Goal: Entertainment & Leisure: Consume media (video, audio)

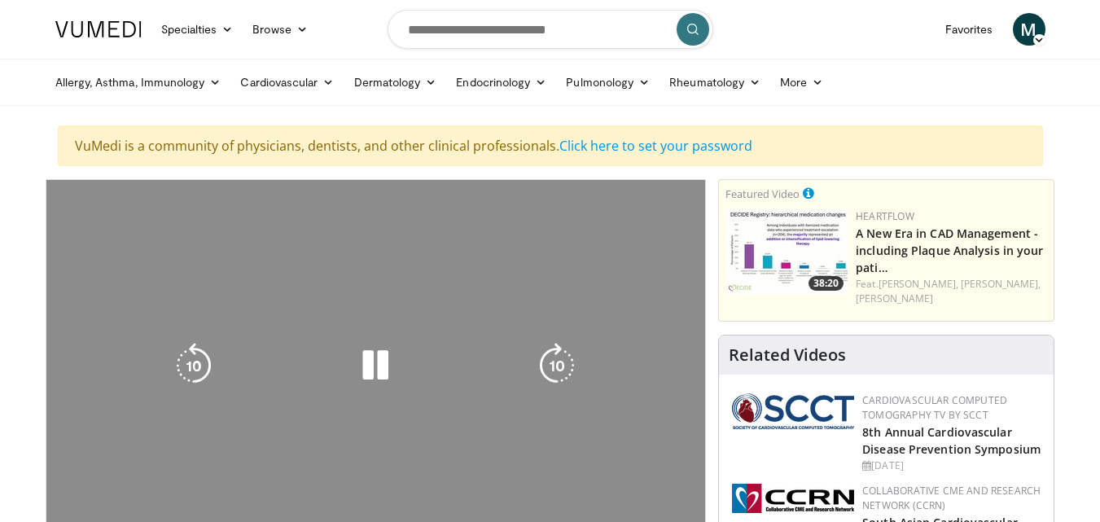
click at [534, 238] on div "10 seconds Tap to unmute" at bounding box center [376, 365] width 660 height 371
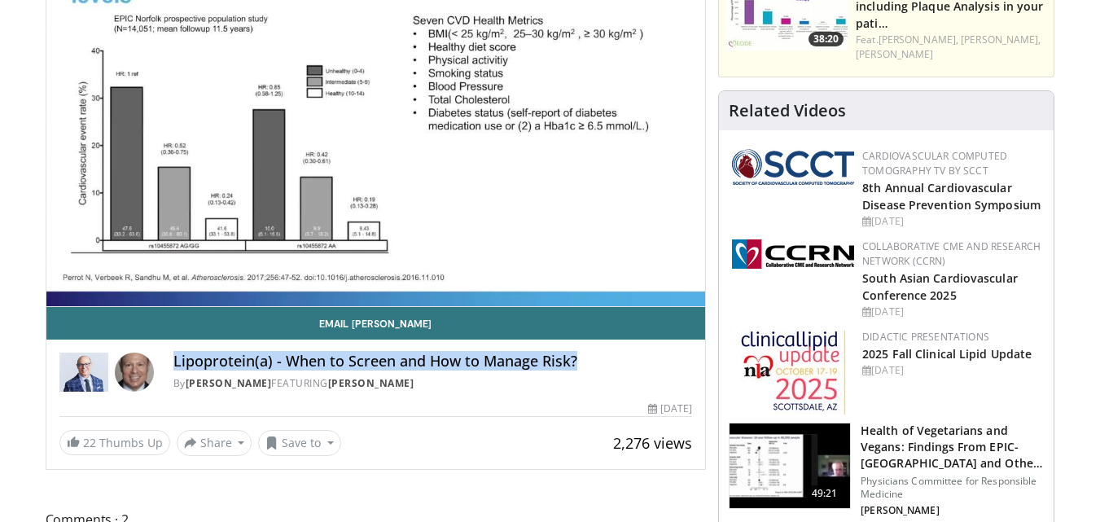
drag, startPoint x: 596, startPoint y: 361, endPoint x: 169, endPoint y: 372, distance: 427.0
click at [169, 372] on div "Lipoprotein(a) - When to Screen and How to Manage Risk? By [PERSON_NAME] FEATUR…" at bounding box center [376, 372] width 634 height 39
copy h4 "Lipoprotein(a) - When to Screen and How to Manage Risk?"
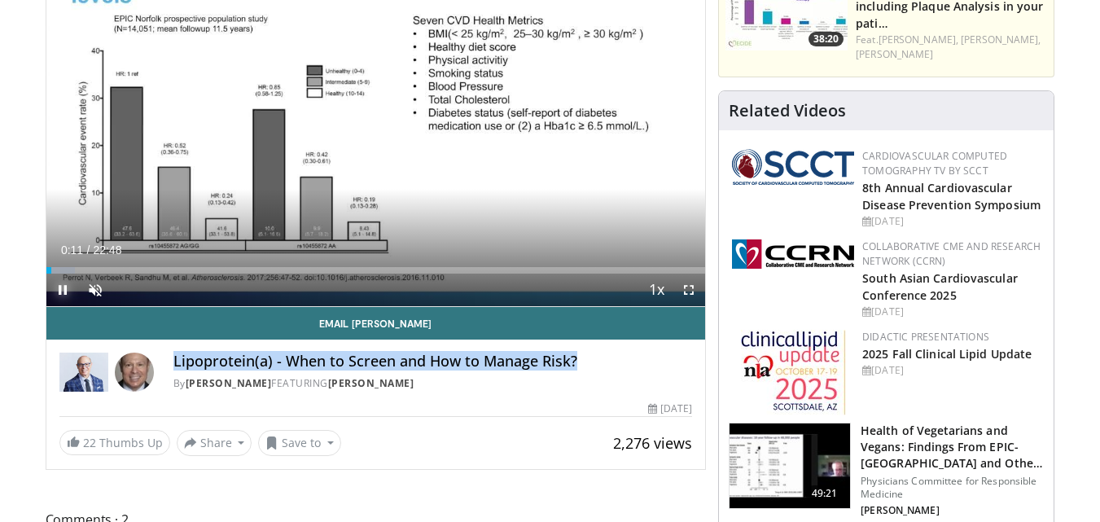
click at [66, 292] on span "Video Player" at bounding box center [62, 290] width 33 height 33
